Goal: Find specific page/section: Find specific page/section

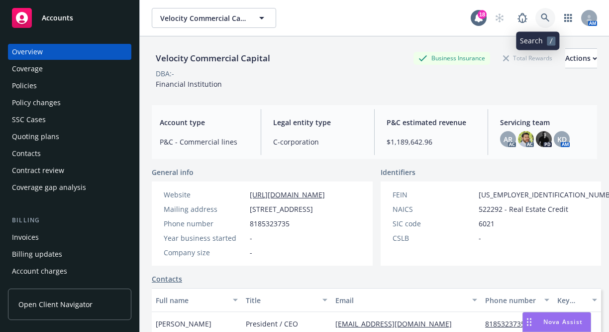
click at [536, 13] on link at bounding box center [546, 18] width 20 height 20
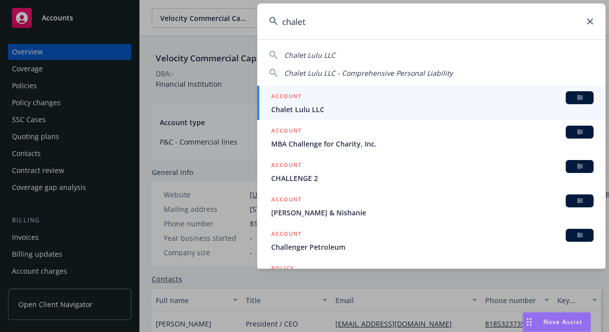
type input "chalet"
click at [479, 104] on span "Chalet Lulu LLC" at bounding box center [432, 109] width 323 height 10
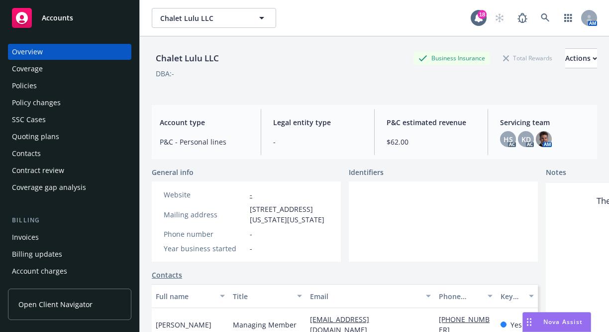
click at [43, 89] on div "Policies" at bounding box center [70, 86] width 116 height 16
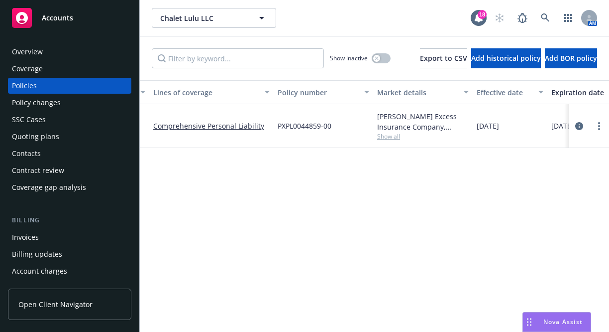
scroll to position [0, 59]
click at [577, 123] on icon "circleInformation" at bounding box center [580, 126] width 8 height 8
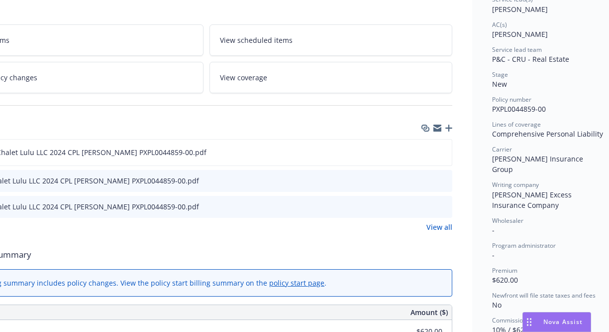
scroll to position [172, 0]
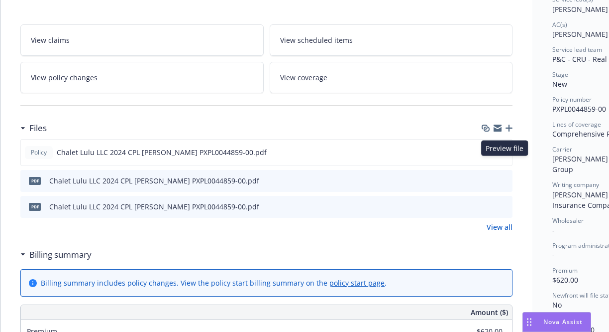
click at [506, 175] on button at bounding box center [504, 180] width 9 height 10
click at [506, 176] on icon "preview file" at bounding box center [503, 179] width 9 height 7
